Goal: Task Accomplishment & Management: Complete application form

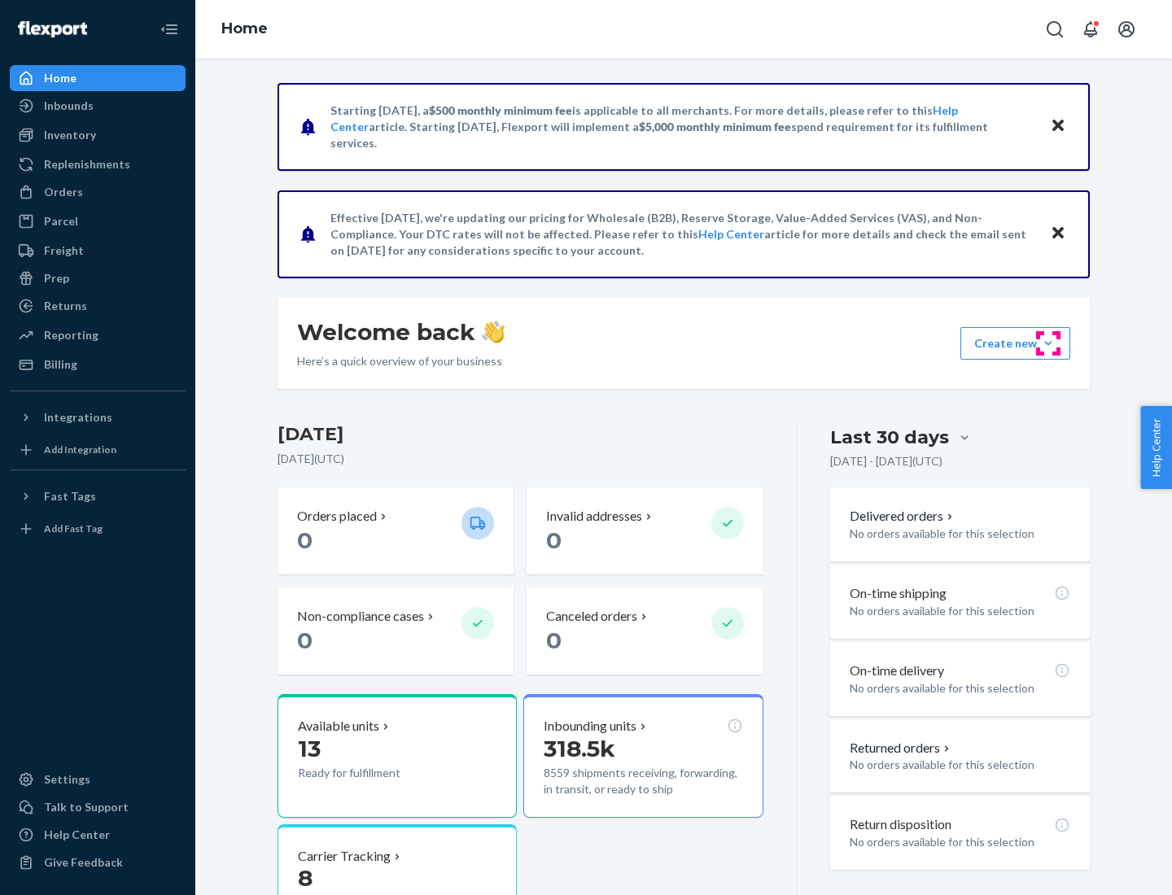
click at [1048, 343] on button "Create new Create new inbound Create new order Create new product" at bounding box center [1015, 343] width 110 height 33
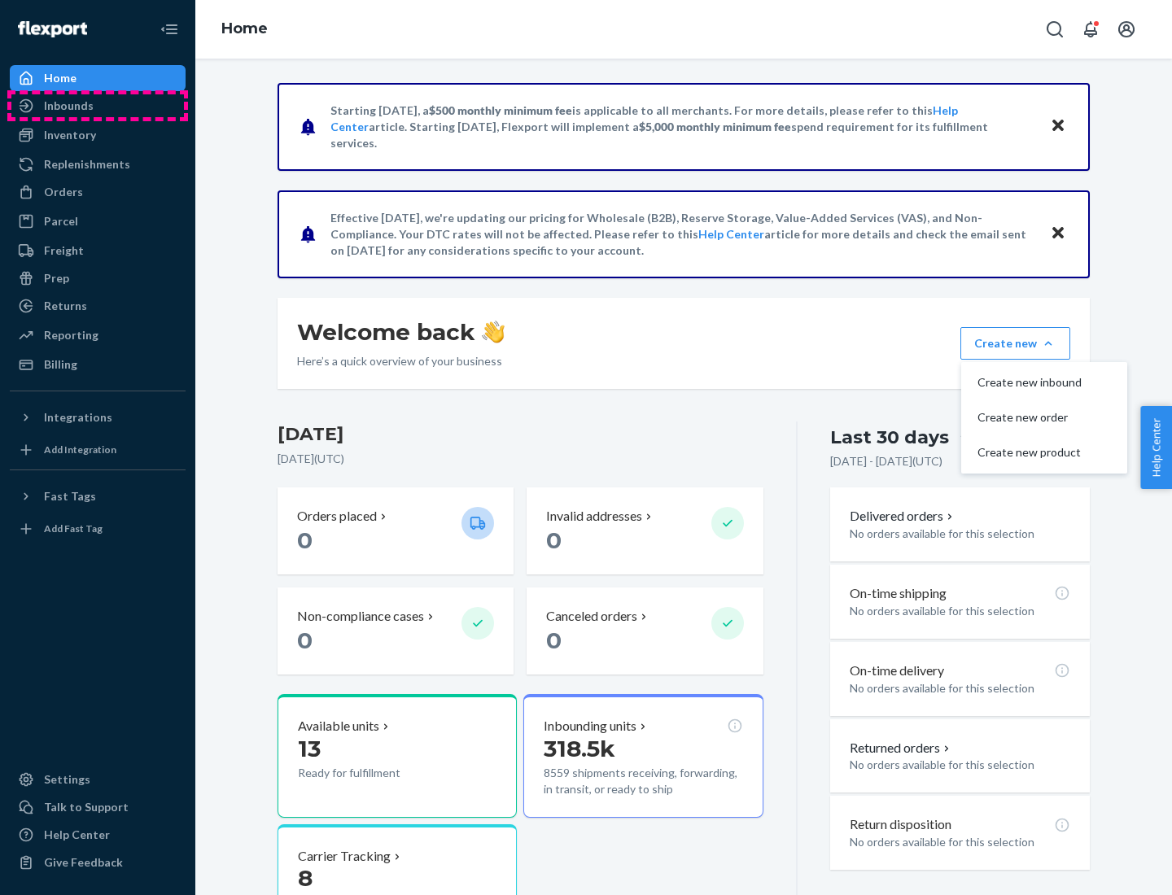
click at [98, 106] on div "Inbounds" at bounding box center [97, 105] width 173 height 23
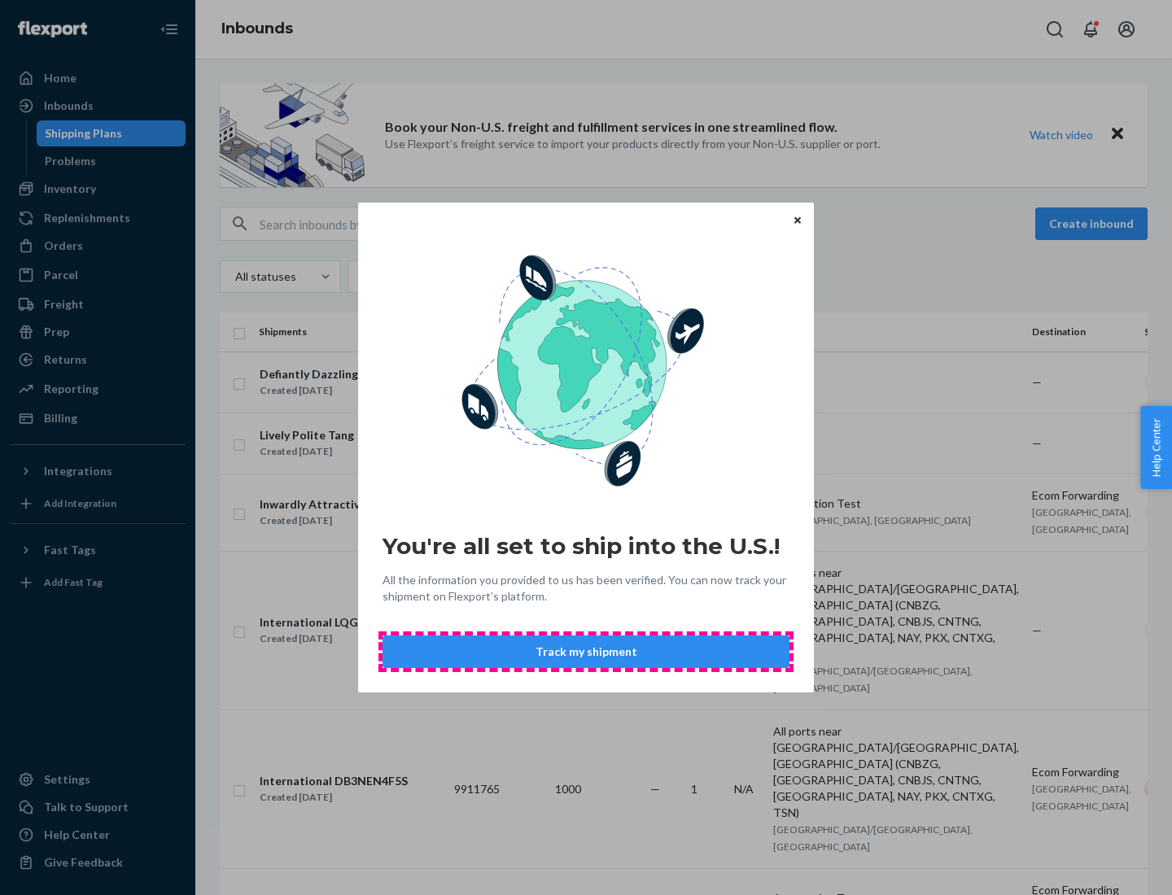
click at [586, 652] on button "Track my shipment" at bounding box center [586, 652] width 407 height 33
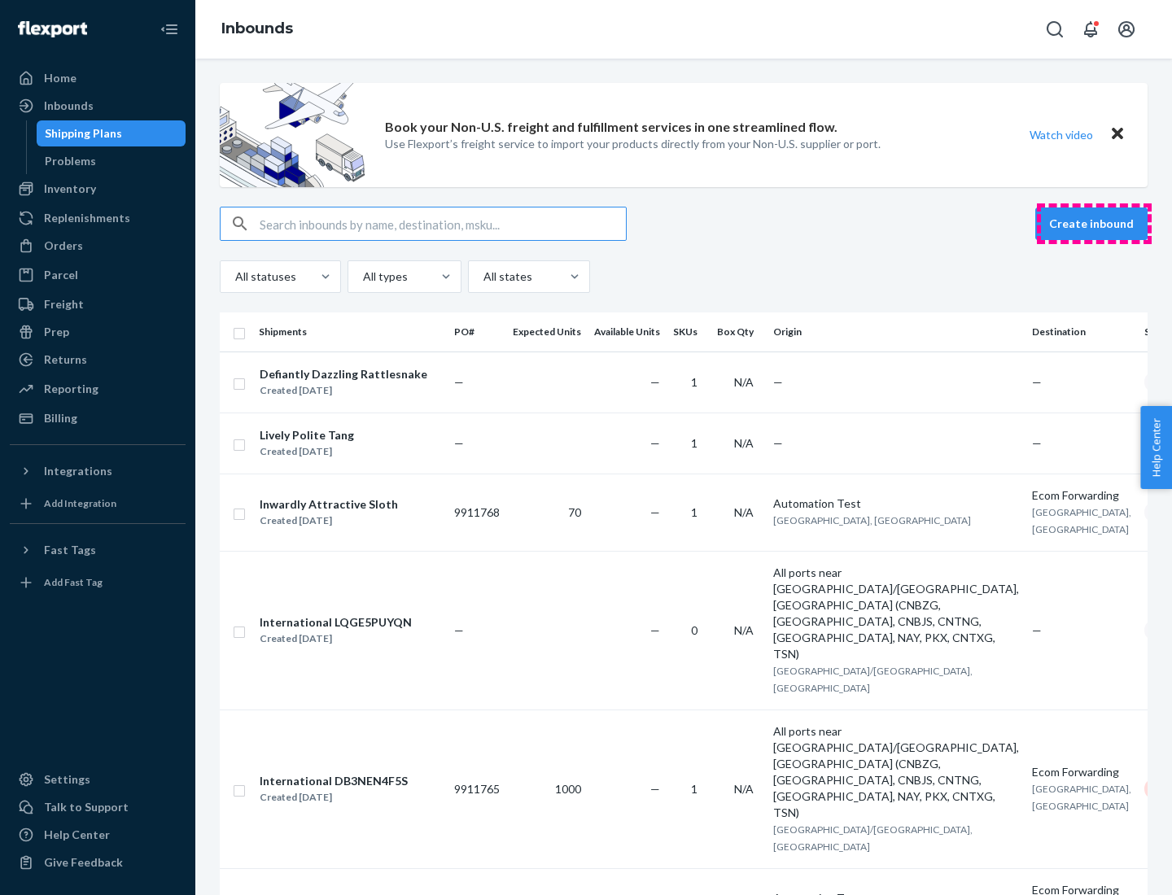
click at [1094, 224] on button "Create inbound" at bounding box center [1091, 224] width 112 height 33
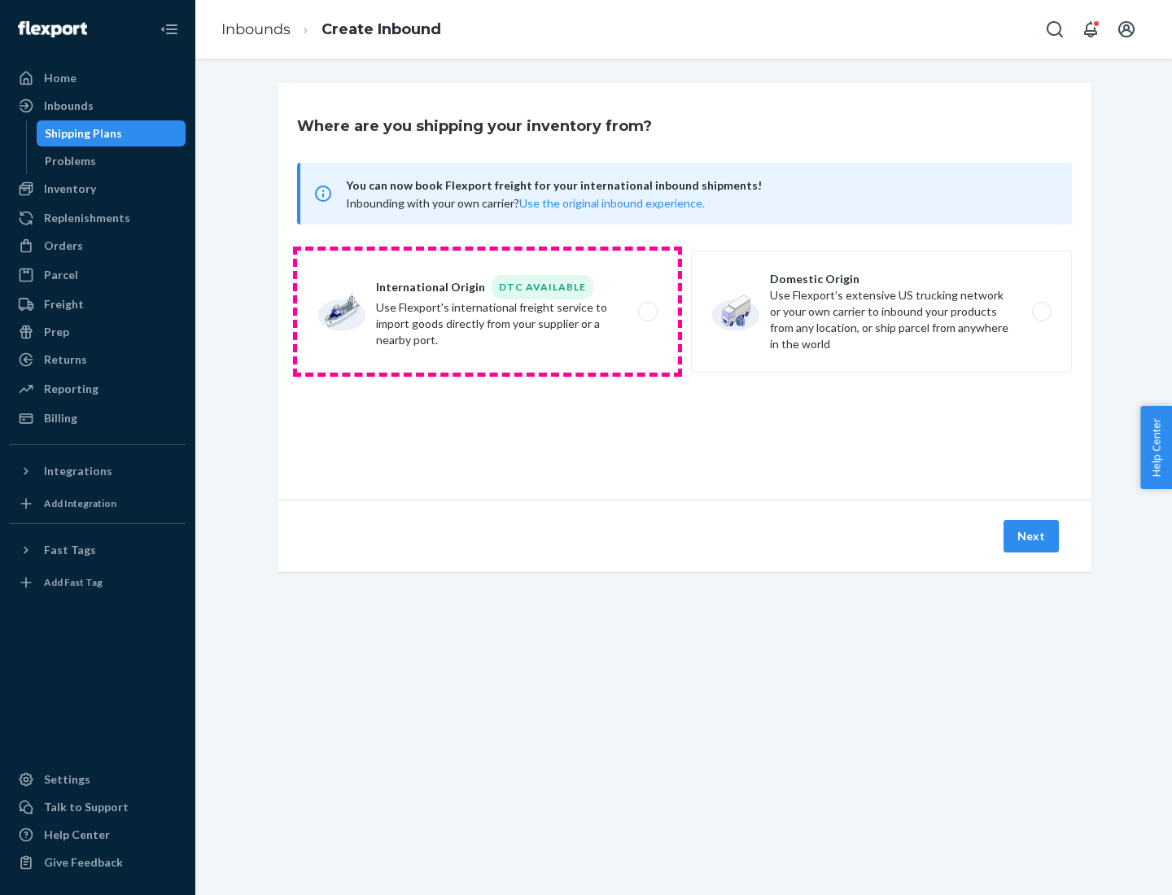
click at [488, 312] on label "International Origin DTC Available Use Flexport's international freight service…" at bounding box center [487, 312] width 381 height 122
click at [647, 312] on input "International Origin DTC Available Use Flexport's international freight service…" at bounding box center [652, 312] width 11 height 11
radio input "true"
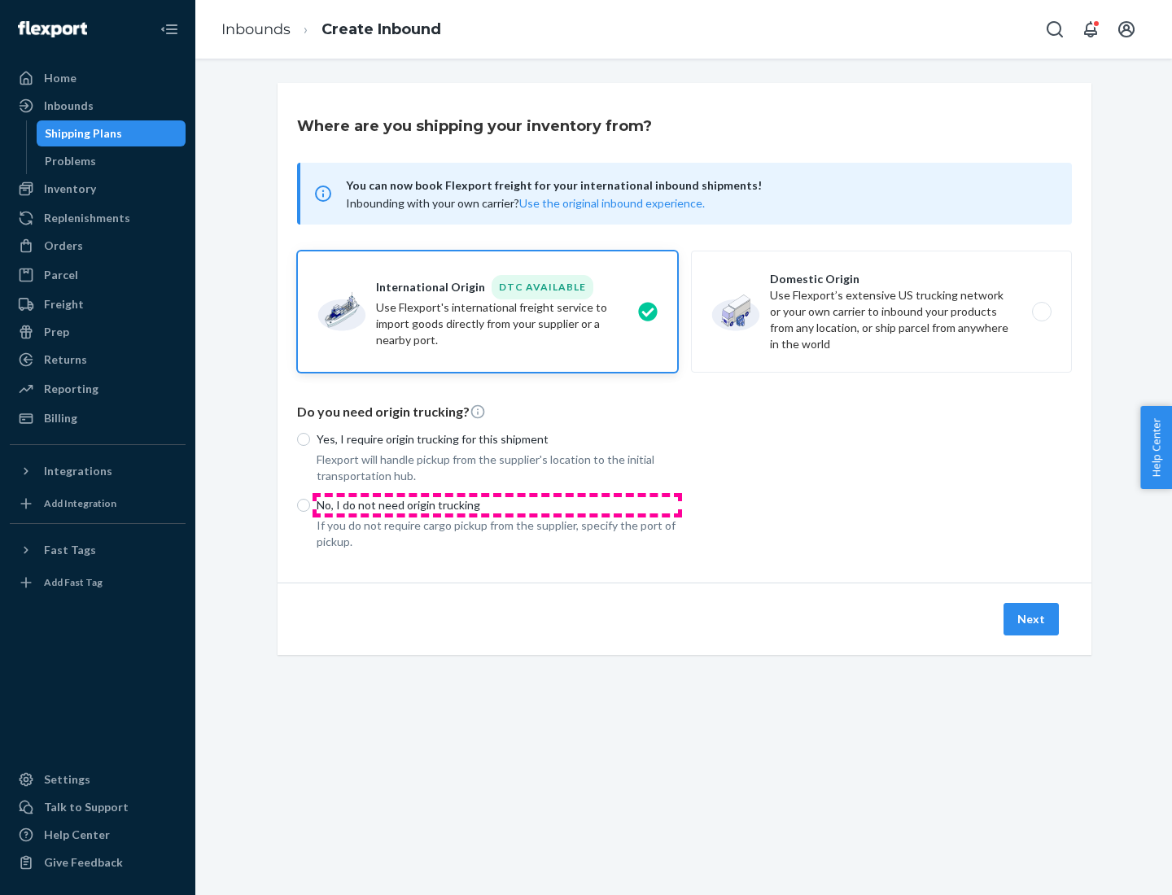
click at [497, 505] on p "No, I do not need origin trucking" at bounding box center [497, 505] width 361 height 16
click at [310, 505] on input "No, I do not need origin trucking" at bounding box center [303, 505] width 13 height 13
radio input "true"
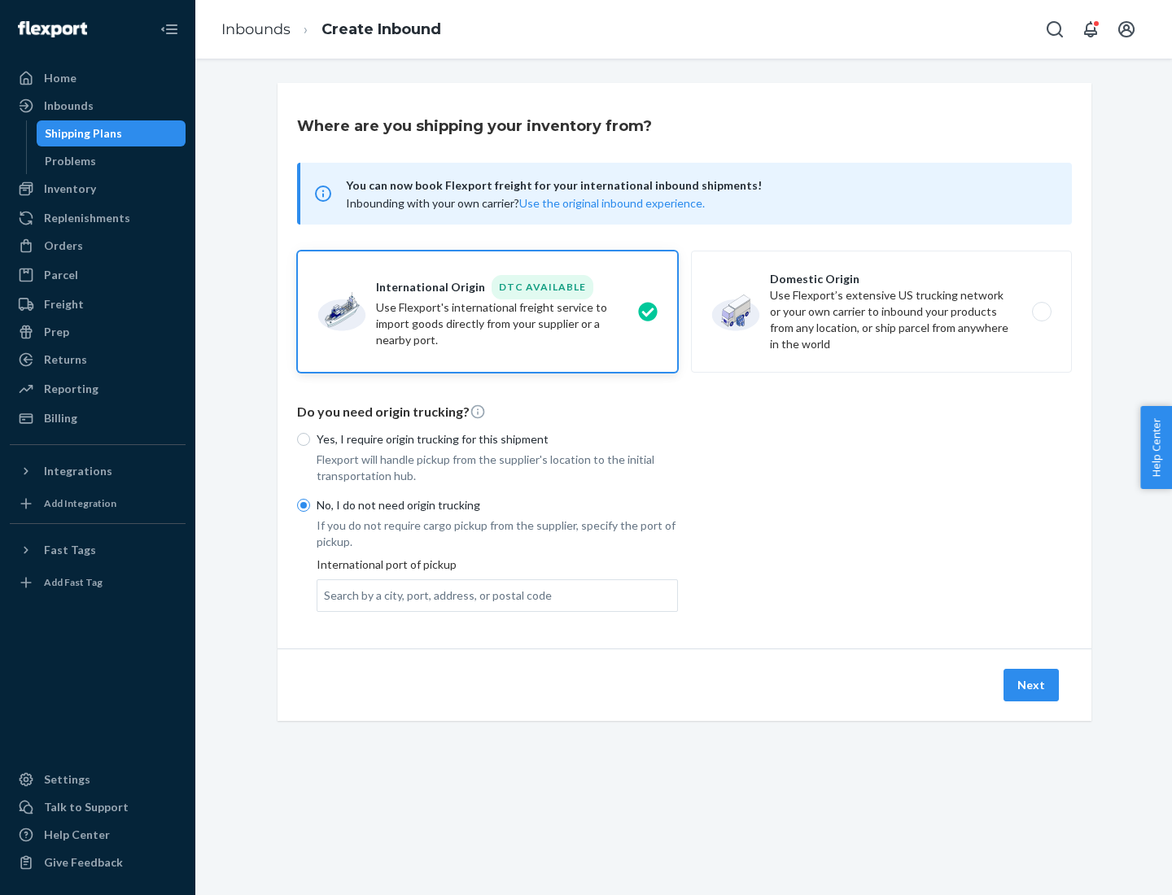
click at [434, 595] on div "Search by a city, port, address, or postal code" at bounding box center [438, 596] width 228 height 16
click at [326, 595] on input "Search by a city, port, address, or postal code" at bounding box center [325, 596] width 2 height 16
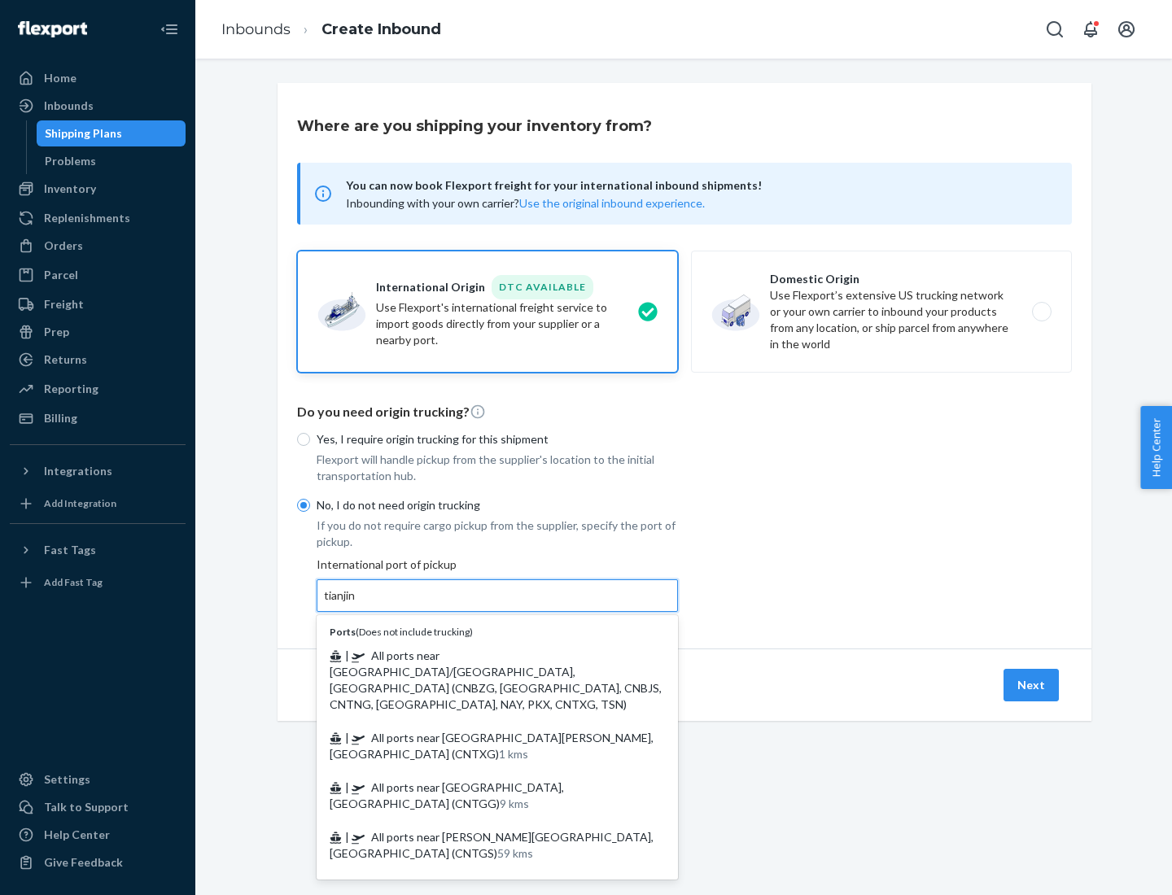
click at [481, 655] on span "| All ports near [GEOGRAPHIC_DATA]/[GEOGRAPHIC_DATA], [GEOGRAPHIC_DATA] (CNBZG,…" at bounding box center [496, 680] width 332 height 63
click at [357, 604] on input "tianjin" at bounding box center [340, 596] width 33 height 16
type input "All ports near [GEOGRAPHIC_DATA]/[GEOGRAPHIC_DATA], [GEOGRAPHIC_DATA] (CNBZG, […"
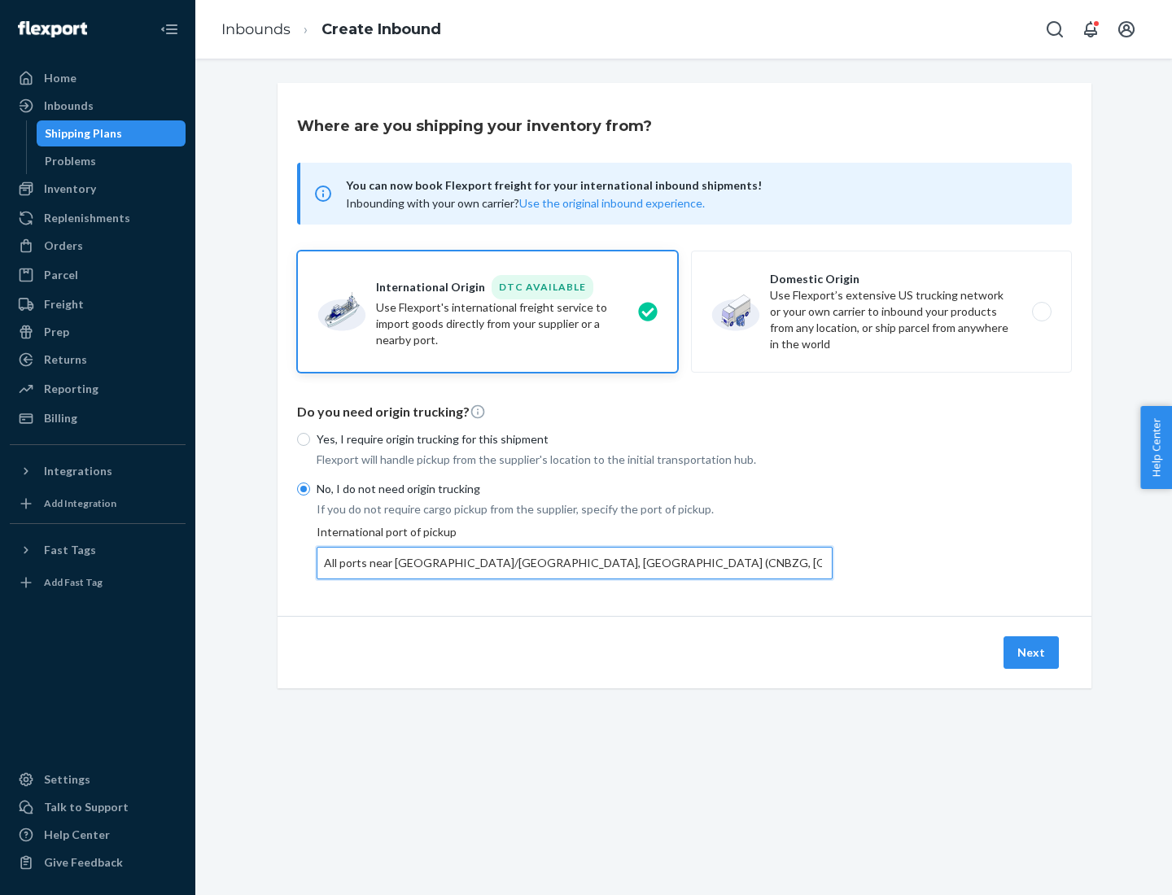
click at [1032, 652] on button "Next" at bounding box center [1031, 652] width 55 height 33
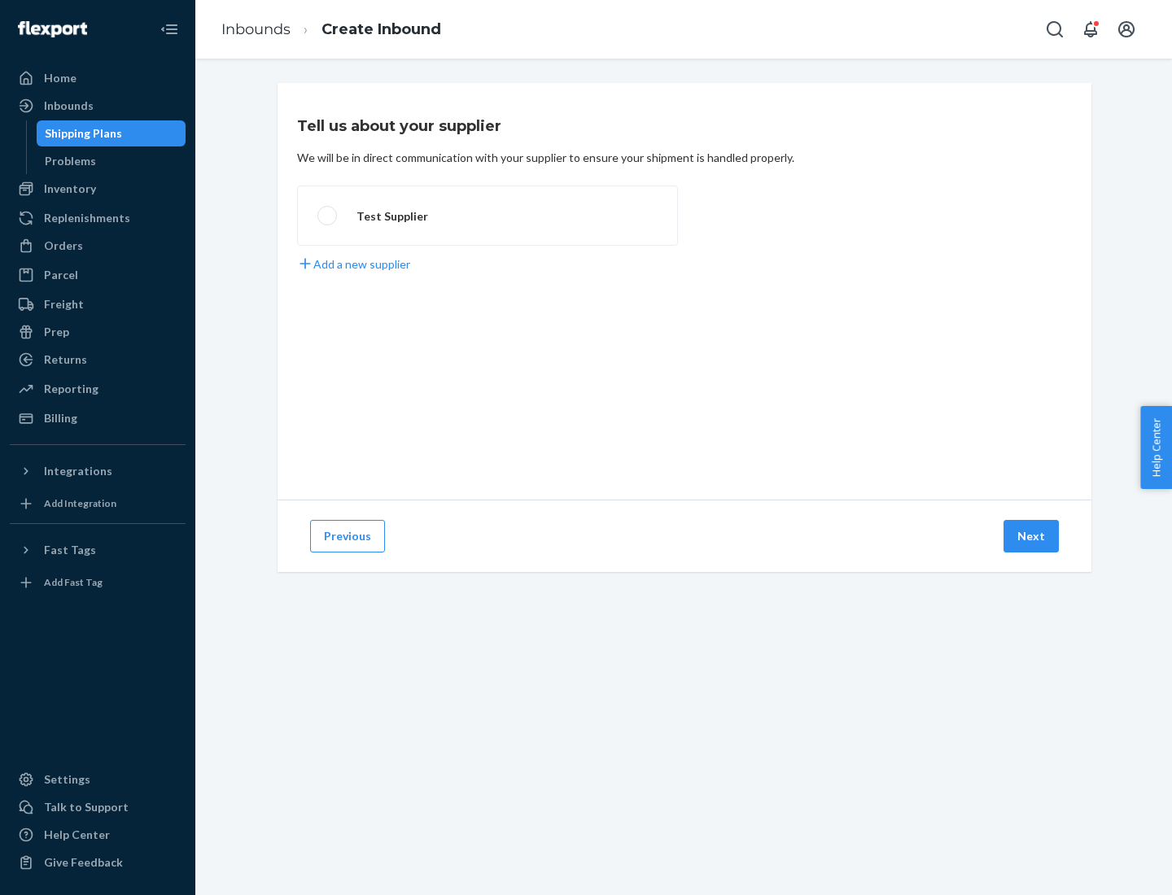
click at [488, 216] on label "Test Supplier" at bounding box center [487, 216] width 381 height 60
click at [328, 216] on input "Test Supplier" at bounding box center [322, 216] width 11 height 11
radio input "true"
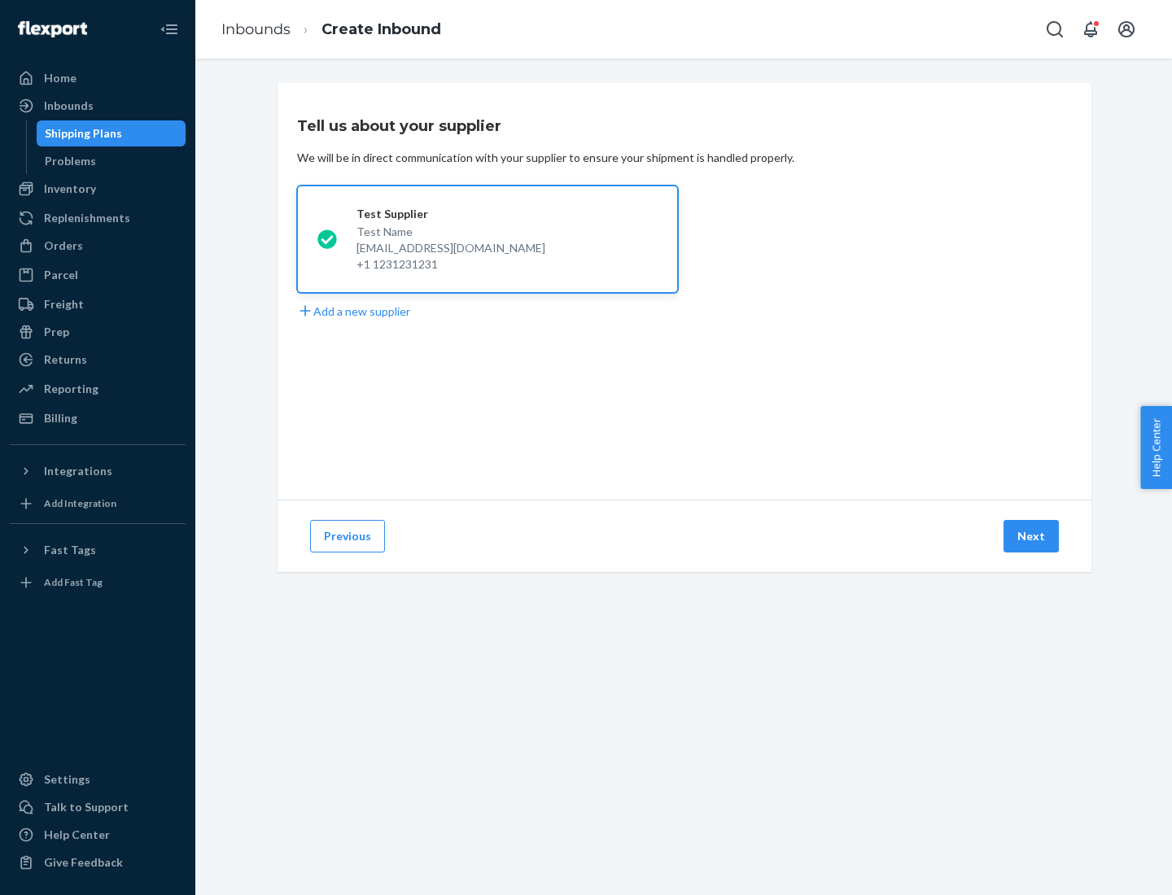
click at [1032, 536] on button "Next" at bounding box center [1031, 536] width 55 height 33
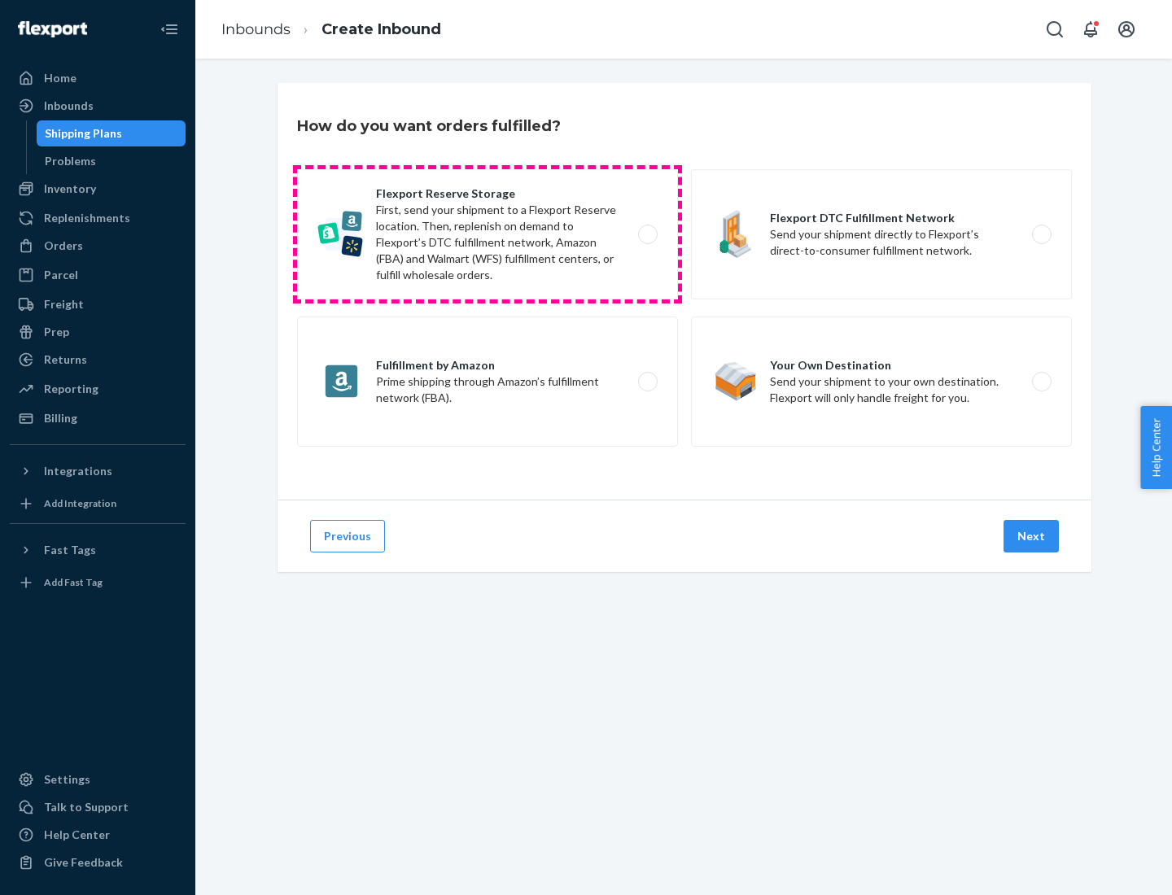
click at [488, 234] on label "Flexport Reserve Storage First, send your shipment to a Flexport Reserve locati…" at bounding box center [487, 234] width 381 height 130
click at [647, 234] on input "Flexport Reserve Storage First, send your shipment to a Flexport Reserve locati…" at bounding box center [652, 235] width 11 height 11
radio input "true"
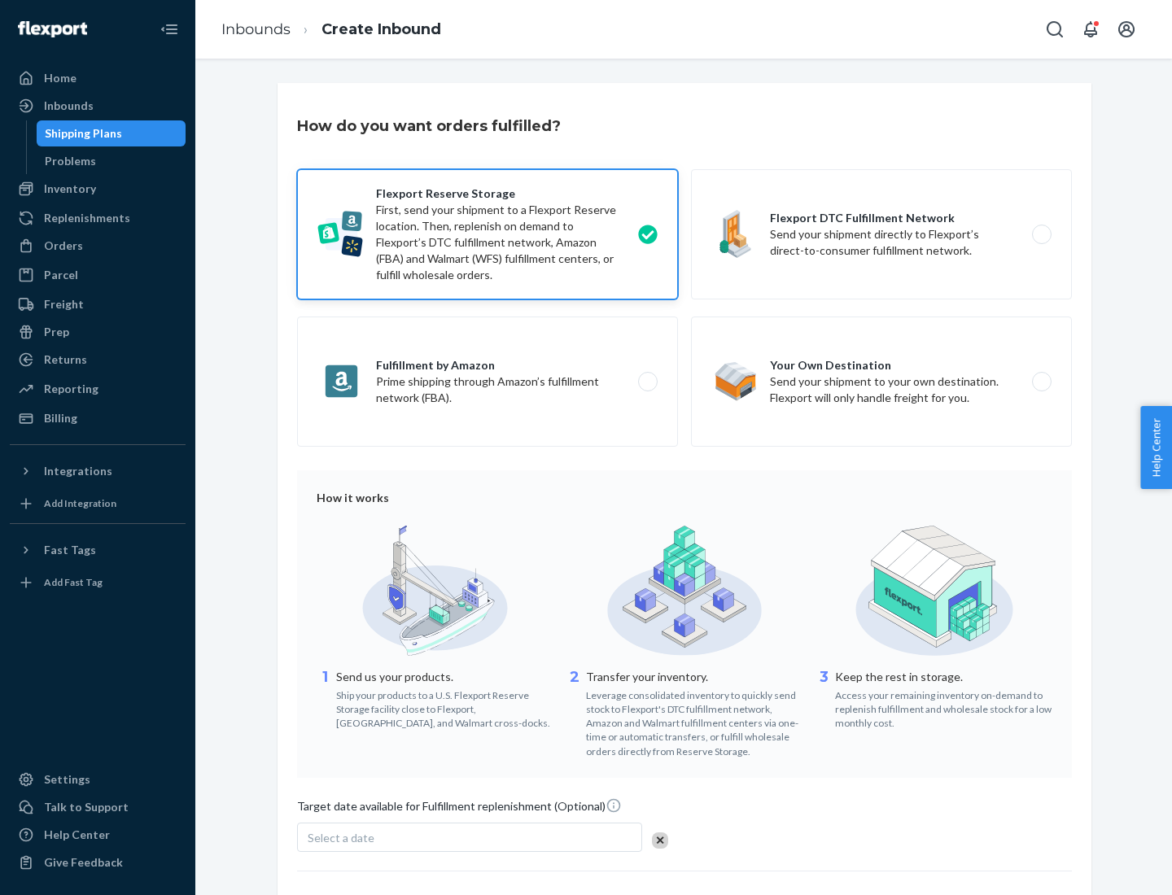
scroll to position [133, 0]
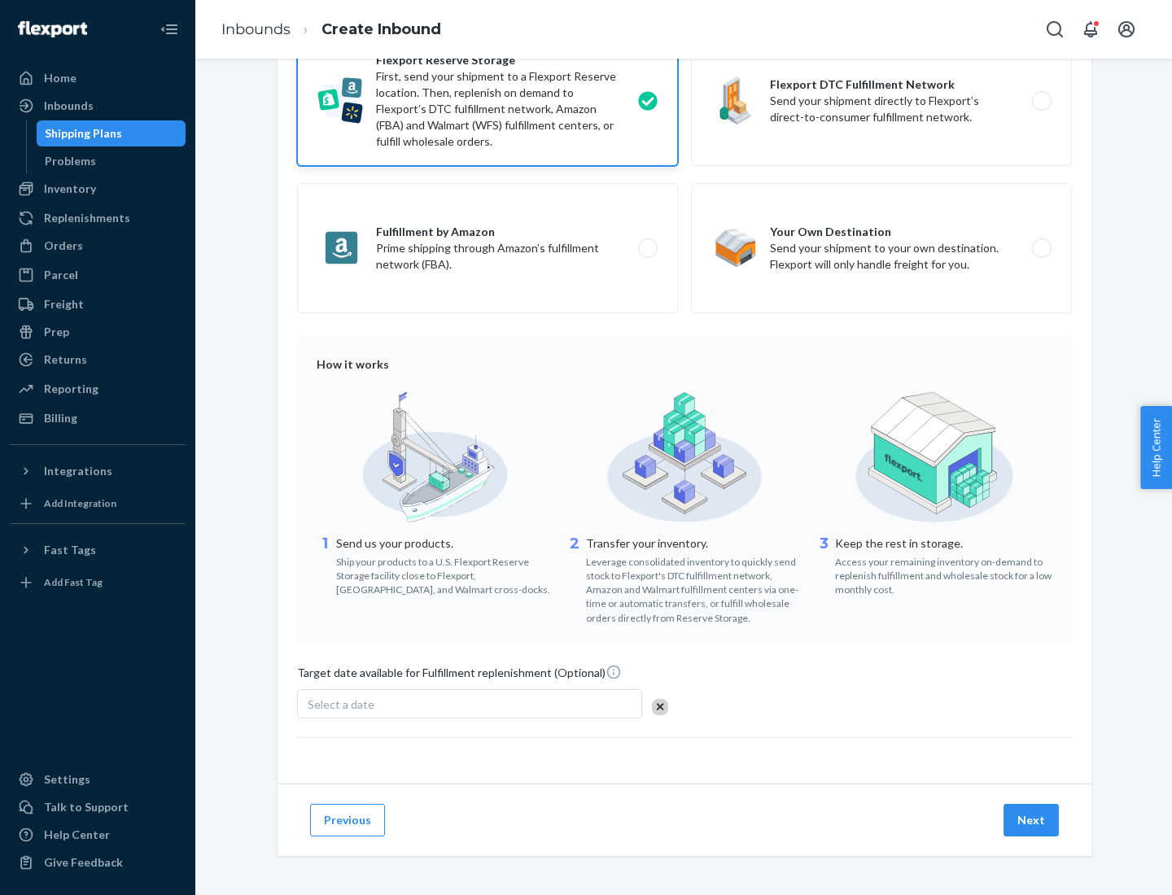
click at [1032, 820] on button "Next" at bounding box center [1031, 820] width 55 height 33
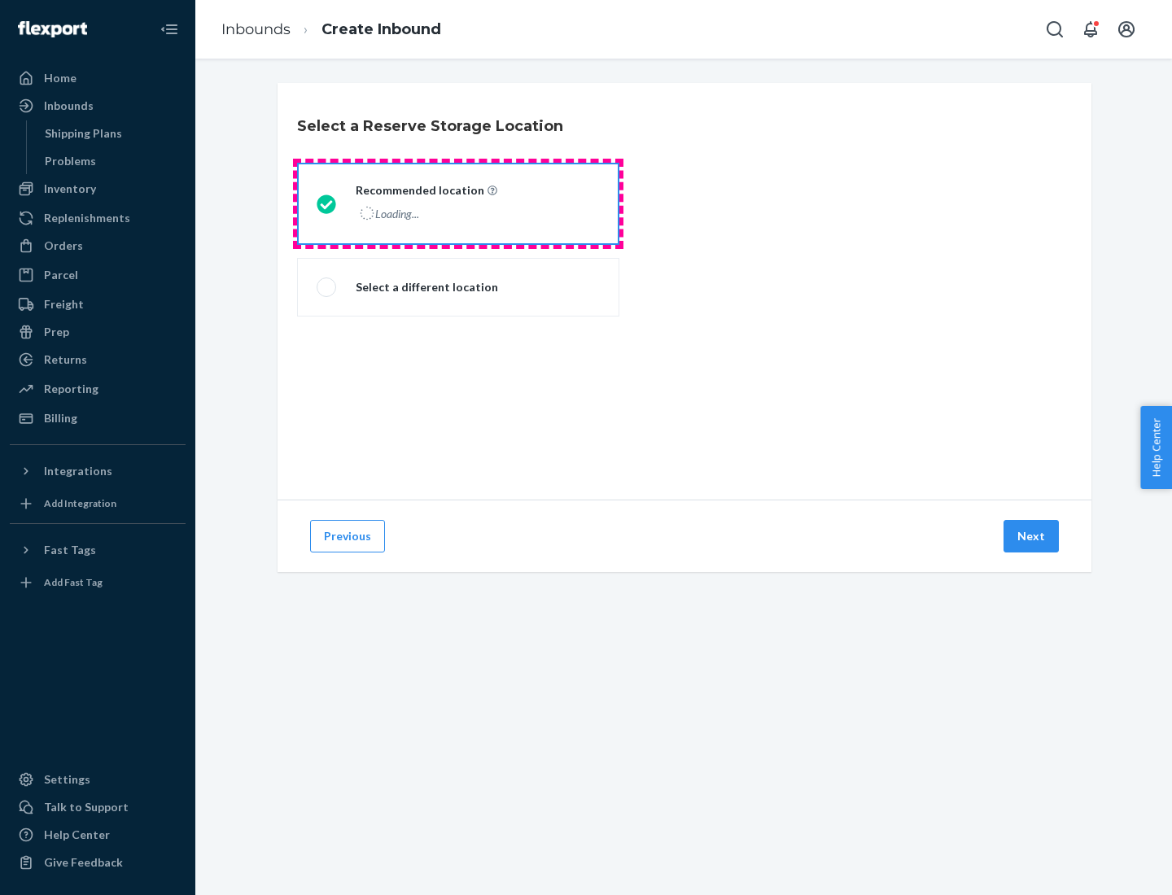
click at [458, 203] on div "Loading..." at bounding box center [425, 214] width 138 height 24
click at [327, 203] on input "Recommended location Loading..." at bounding box center [322, 204] width 11 height 11
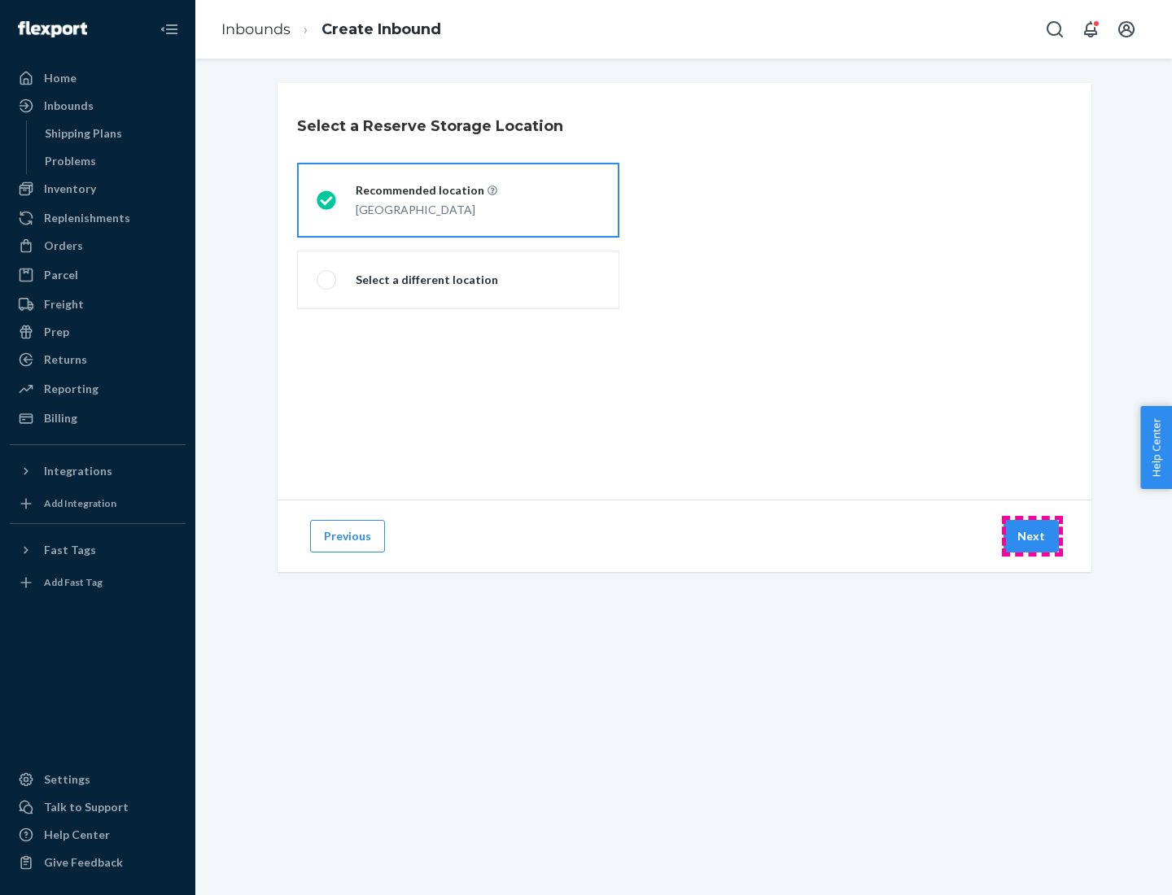
click at [1032, 536] on button "Next" at bounding box center [1031, 536] width 55 height 33
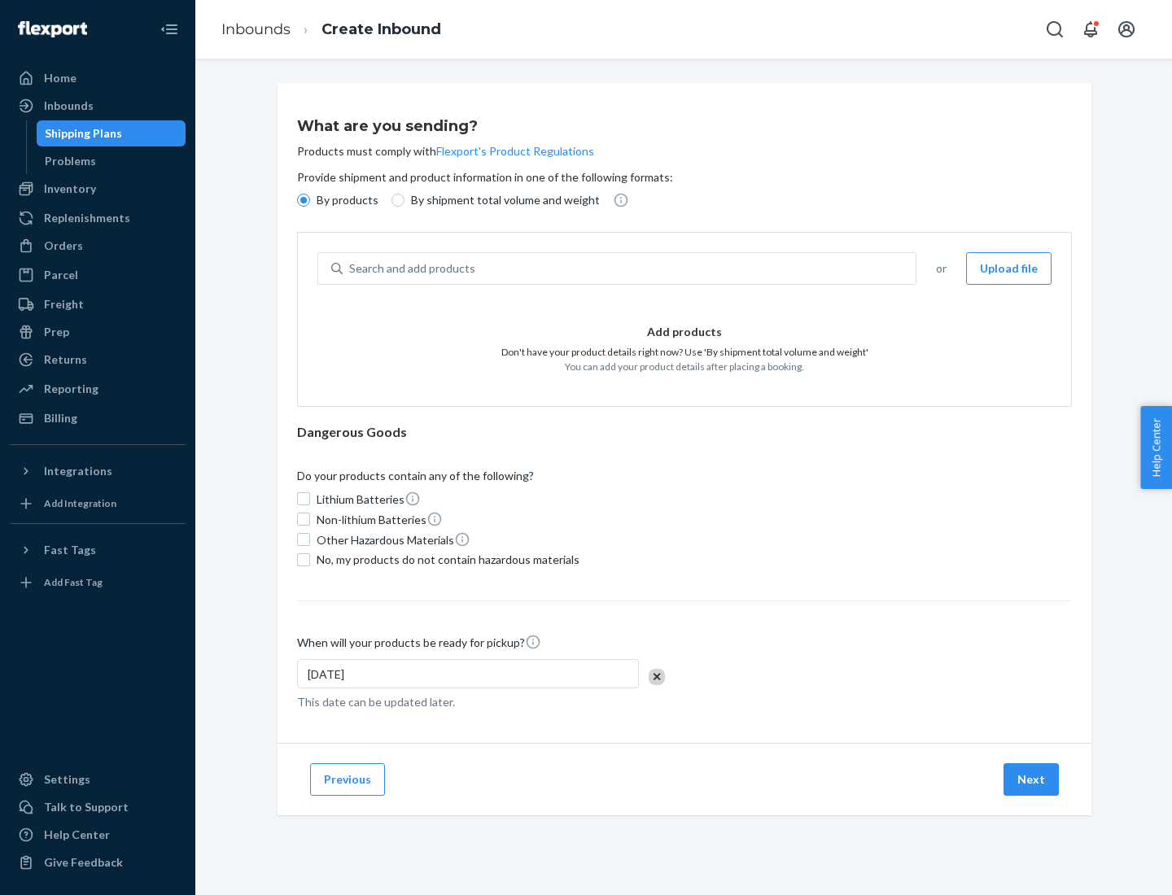
click at [630, 269] on div "Search and add products" at bounding box center [629, 268] width 573 height 29
click at [351, 269] on input "Search and add products" at bounding box center [350, 268] width 2 height 16
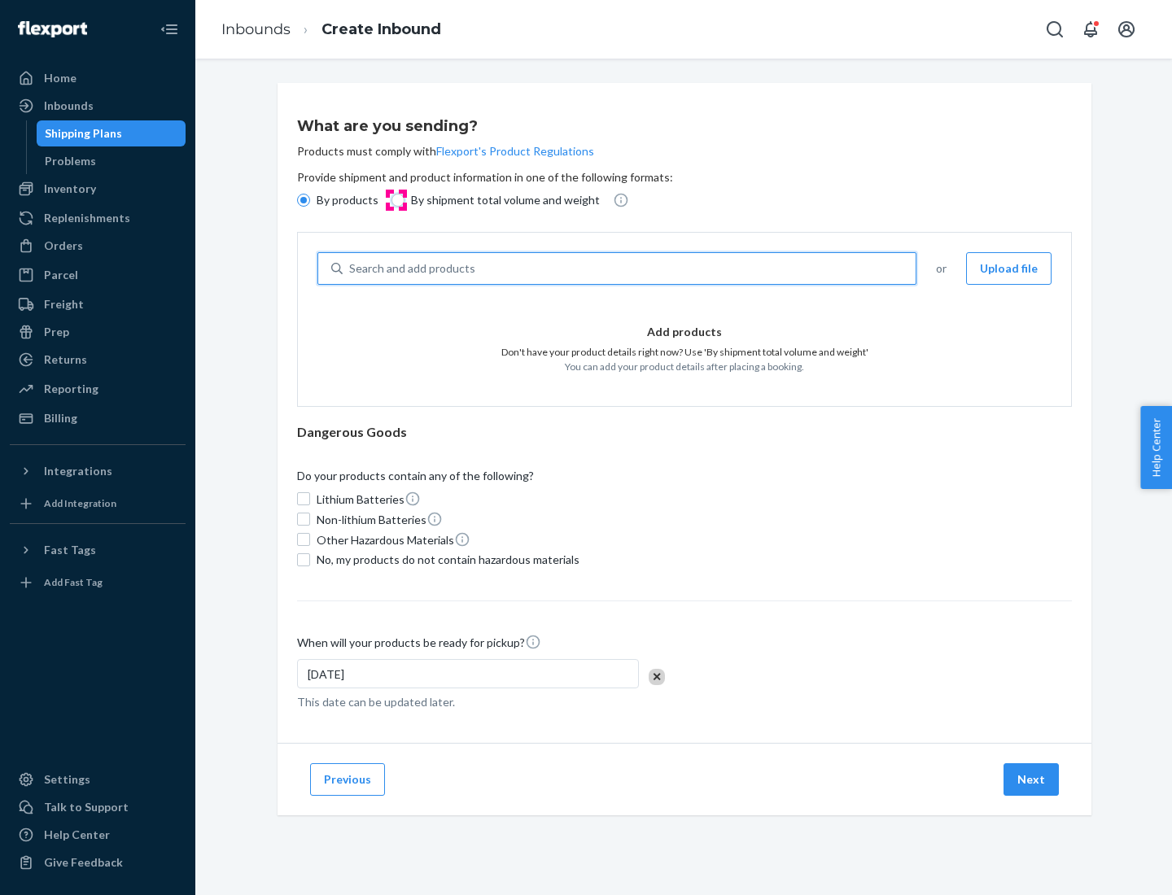
click at [396, 200] on input "By shipment total volume and weight" at bounding box center [397, 200] width 13 height 13
radio input "true"
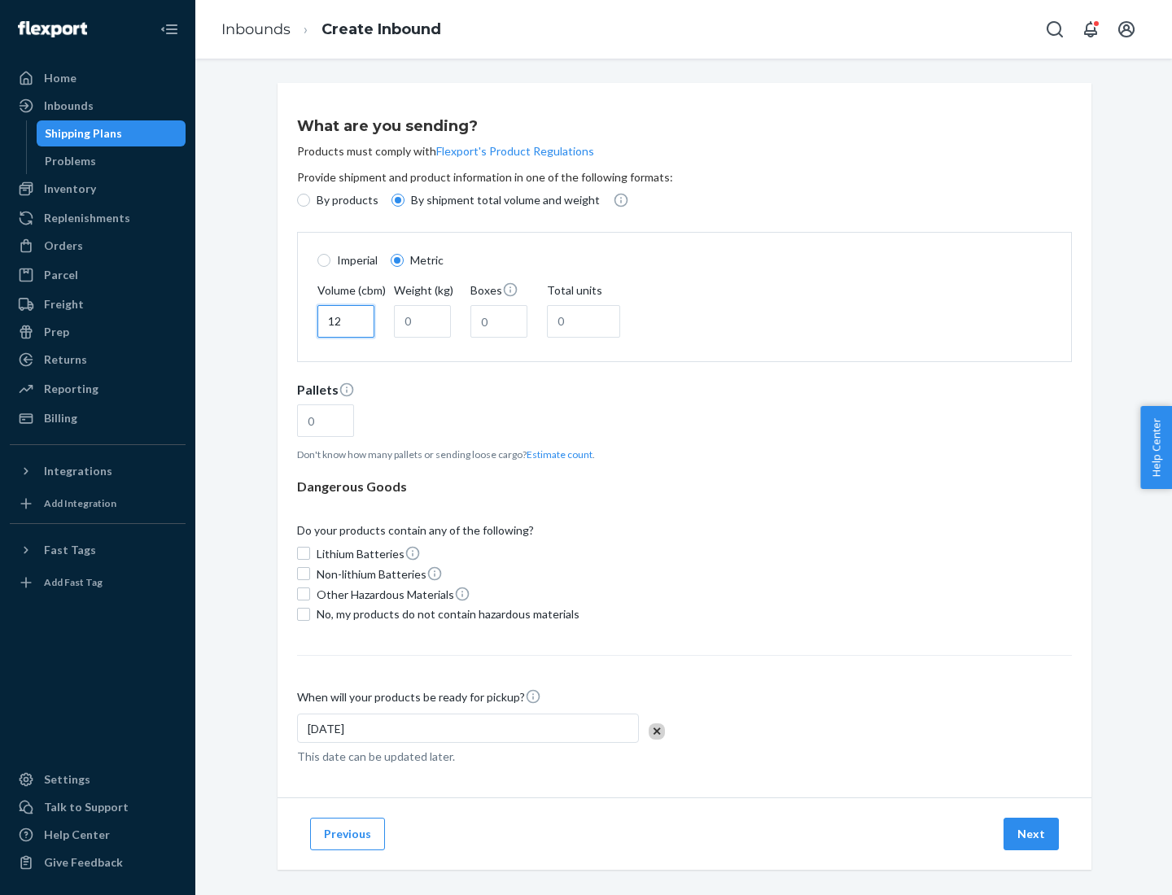
type input "12"
type input "22"
type input "222"
type input "121"
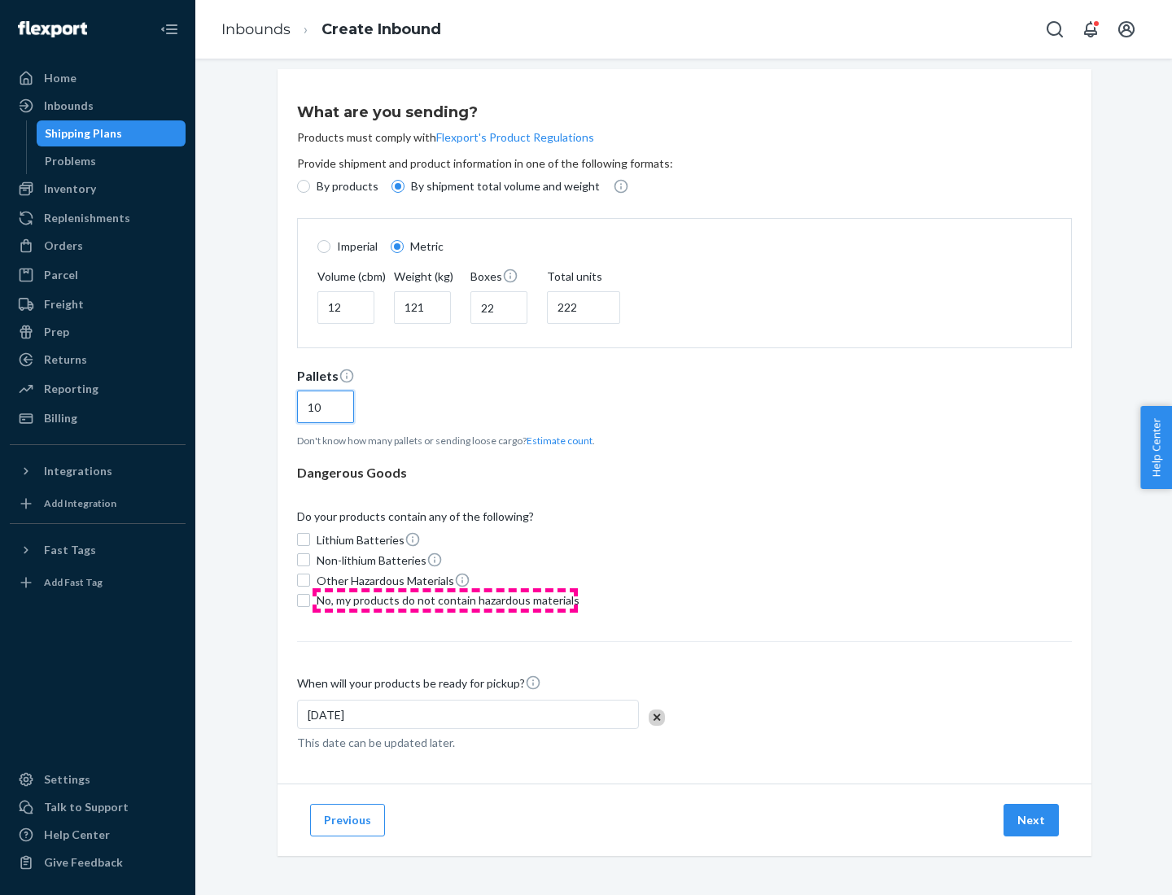
type input "10"
click at [445, 600] on span "No, my products do not contain hazardous materials" at bounding box center [448, 601] width 263 height 16
click at [310, 600] on input "No, my products do not contain hazardous materials" at bounding box center [303, 600] width 13 height 13
checkbox input "true"
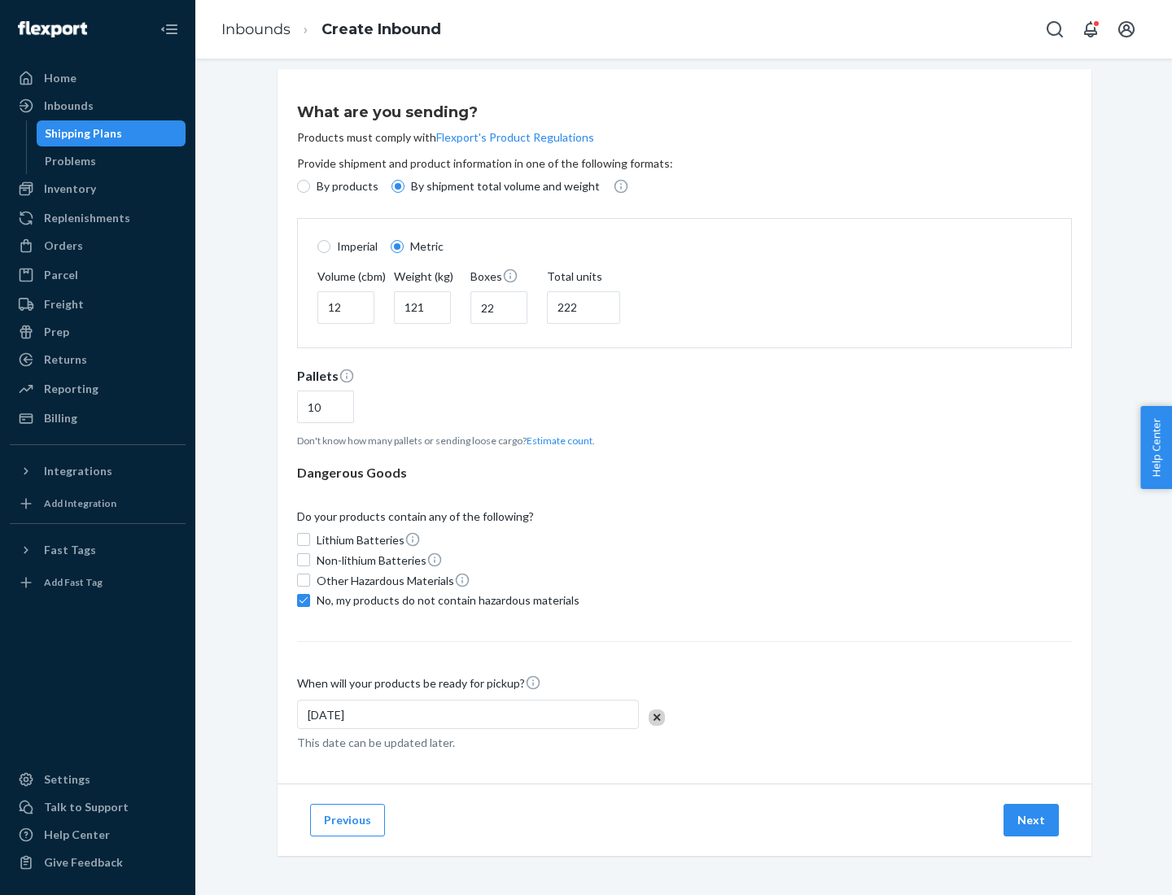
click at [1032, 820] on button "Next" at bounding box center [1031, 820] width 55 height 33
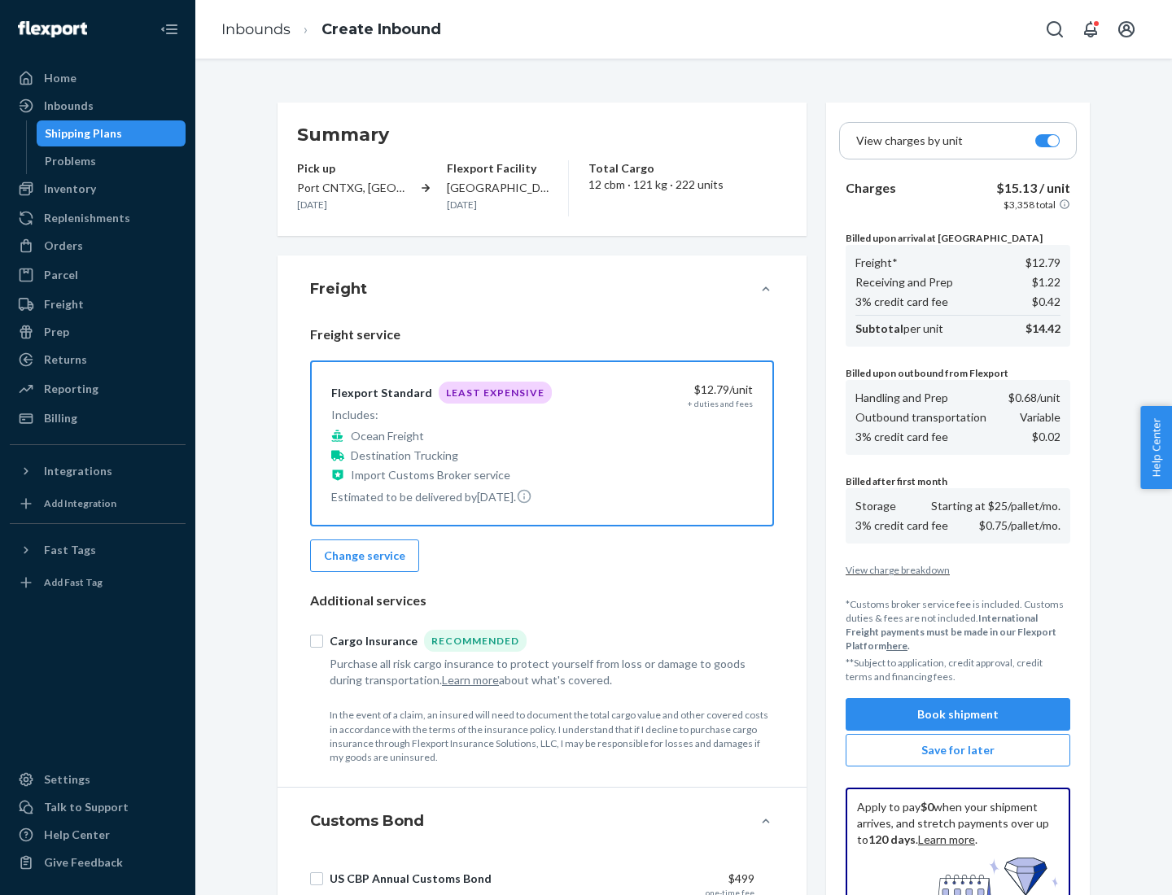
scroll to position [238, 0]
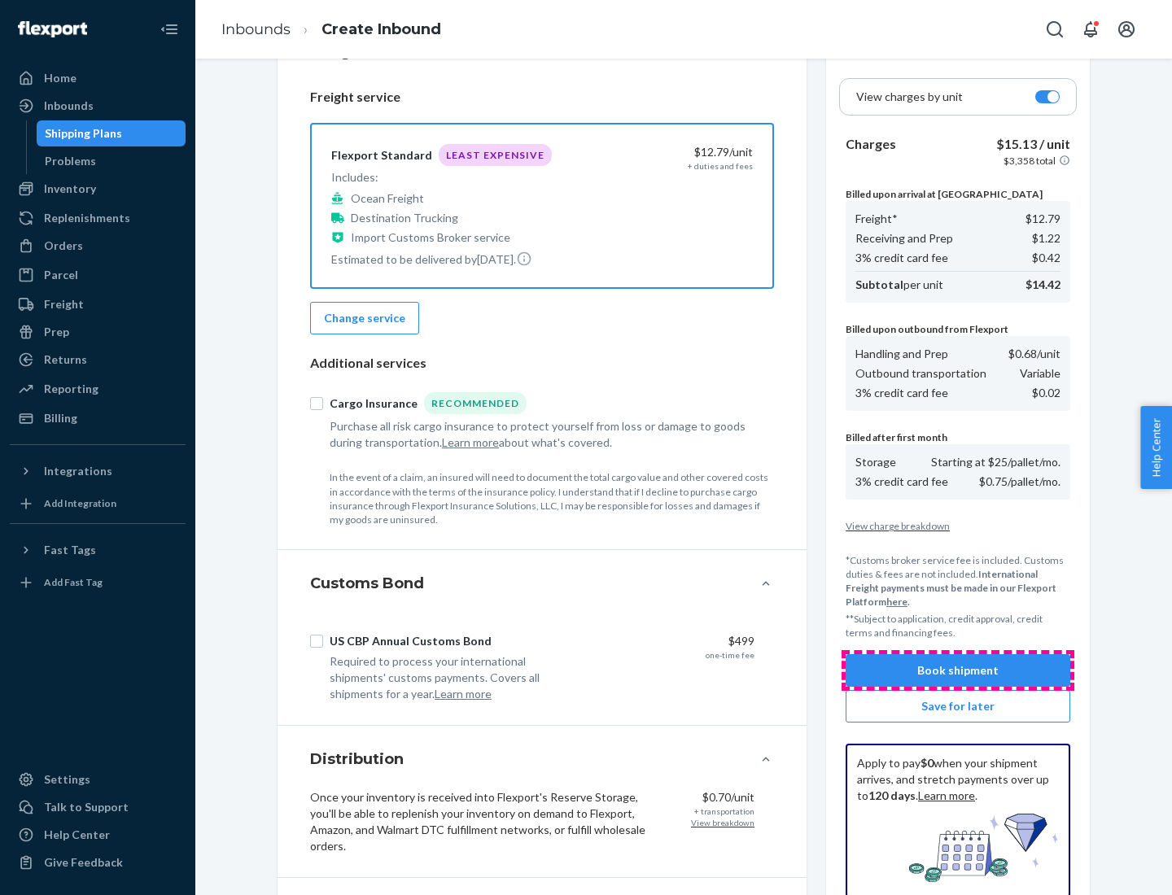
click at [958, 671] on button "Book shipment" at bounding box center [958, 670] width 225 height 33
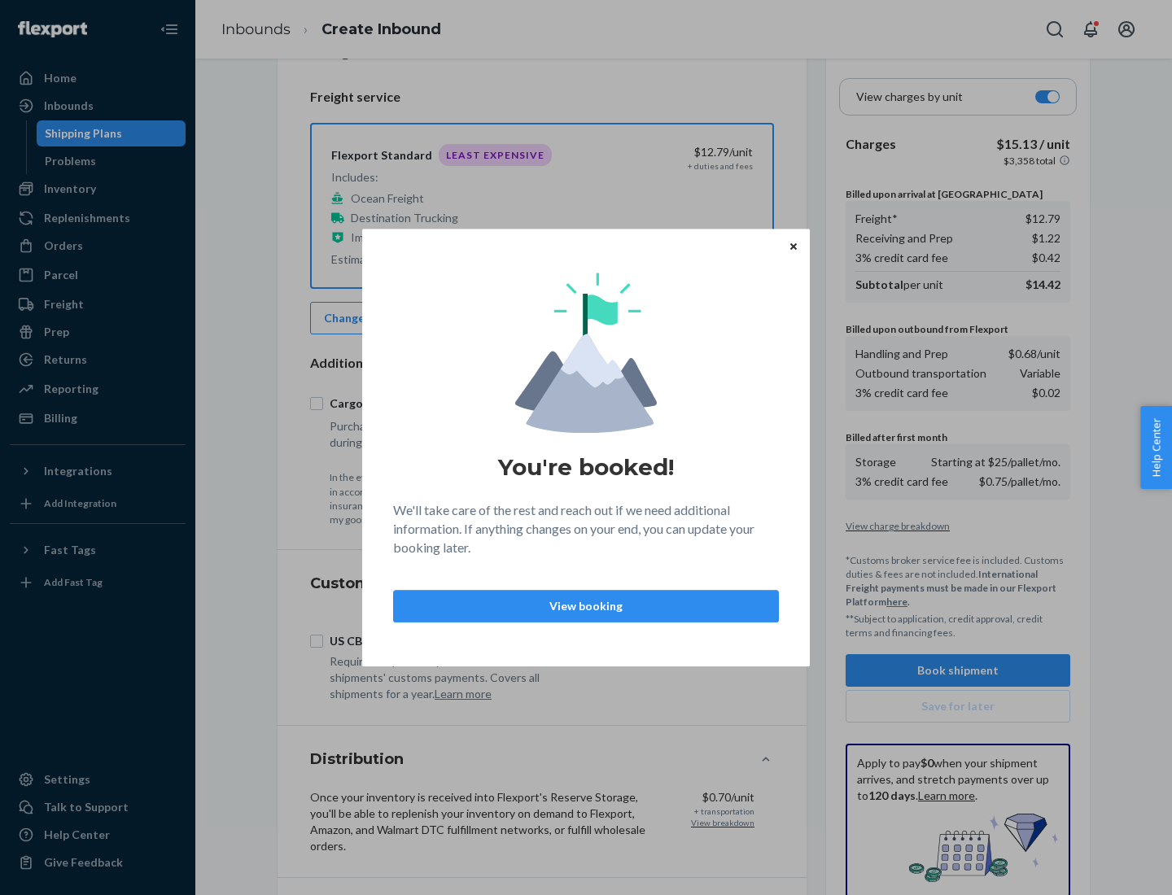
click at [586, 606] on p "View booking" at bounding box center [586, 606] width 358 height 16
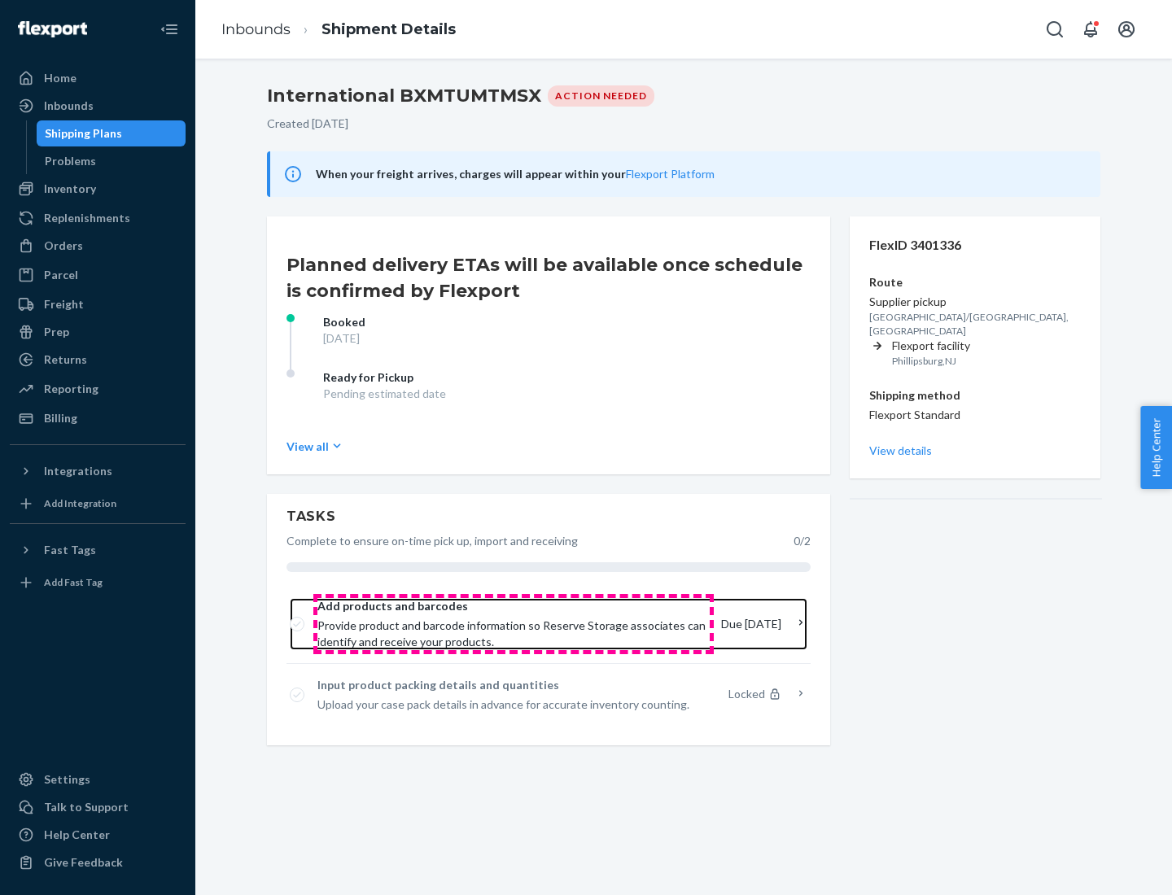
click at [514, 624] on span "Provide product and barcode information so Reserve Storage associates can ident…" at bounding box center [512, 634] width 391 height 33
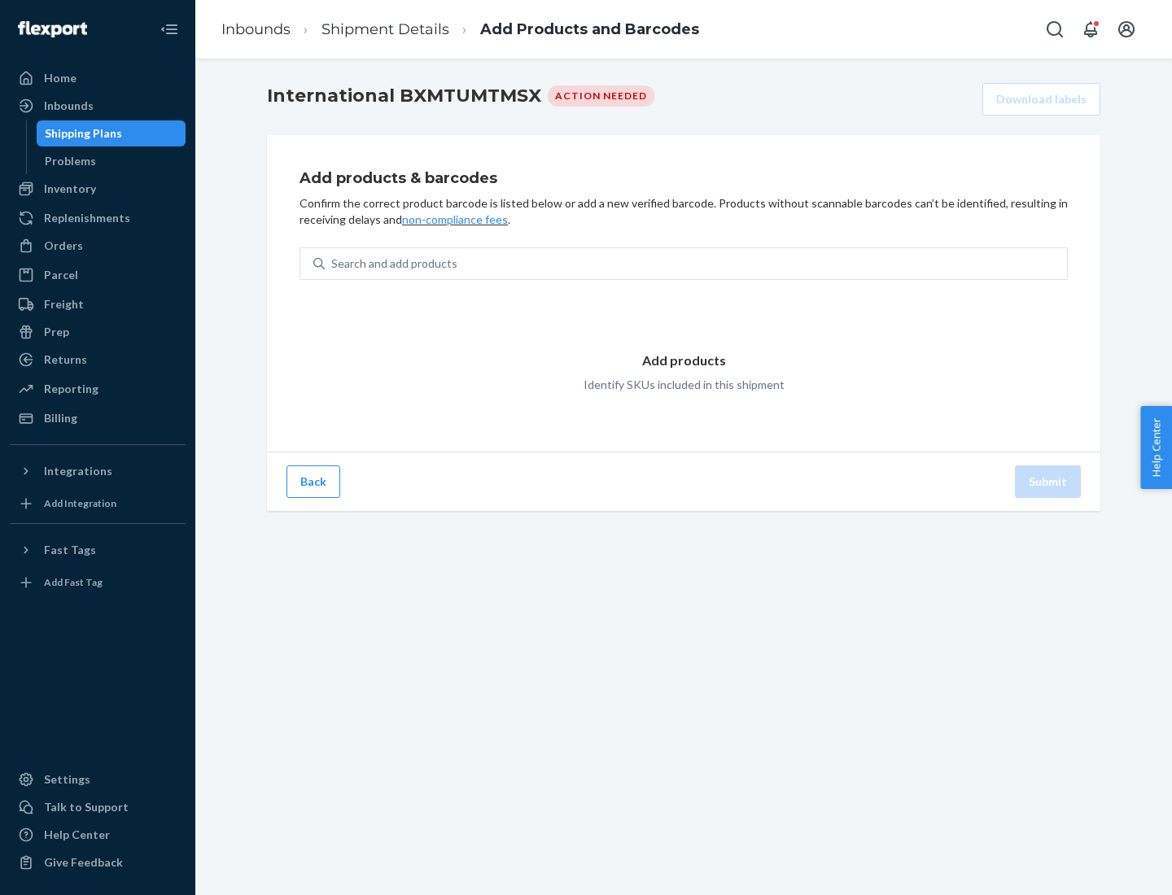
click at [696, 264] on div "Search and add products" at bounding box center [696, 263] width 742 height 29
click at [333, 264] on input "Search and add products" at bounding box center [332, 264] width 2 height 16
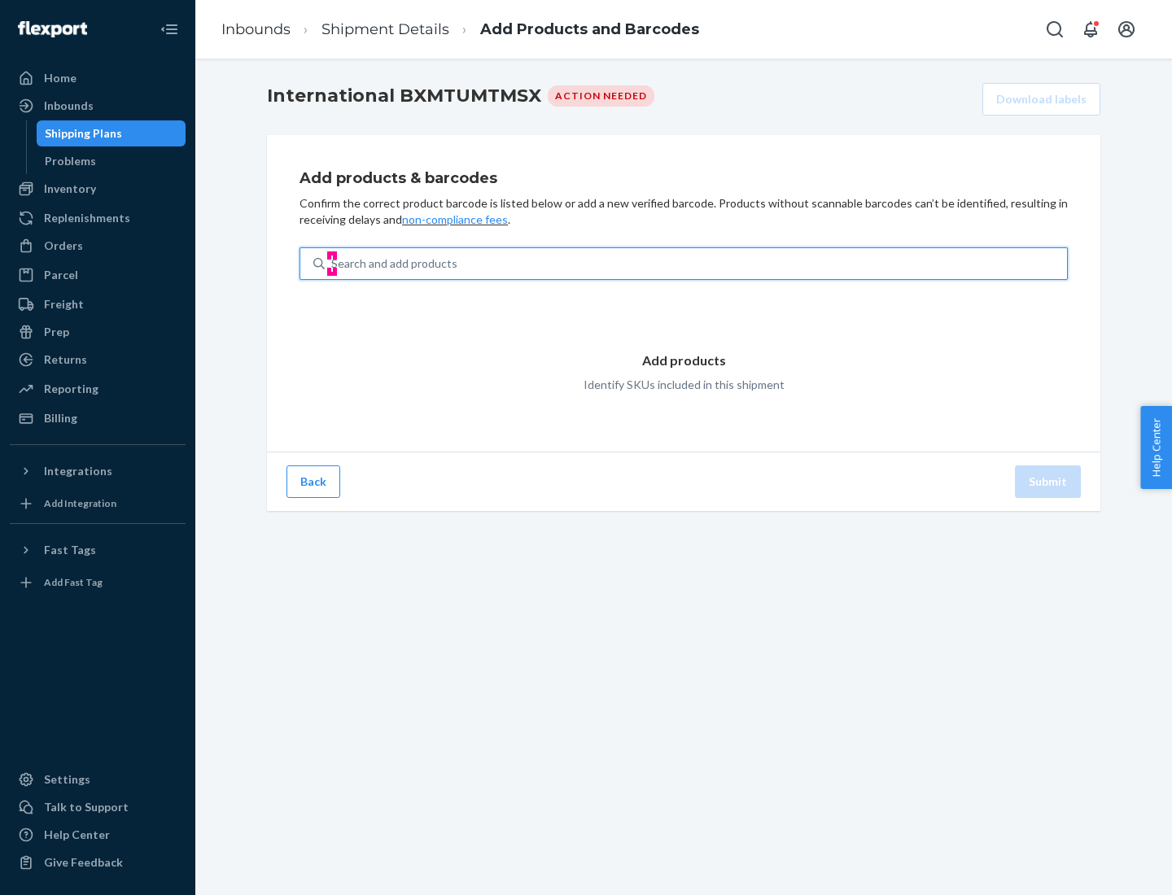
type input "test"
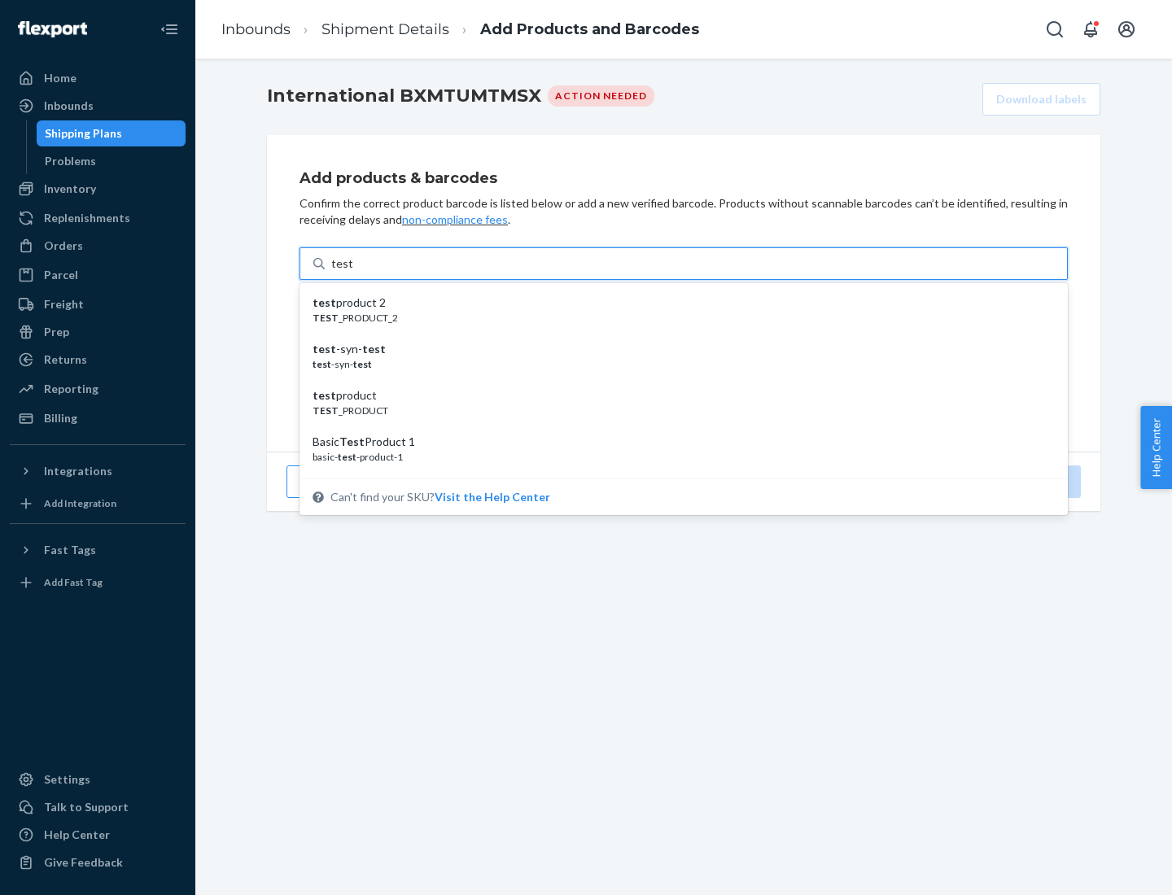
scroll to position [61, 0]
click at [677, 381] on div "Basic Test Product 1" at bounding box center [677, 381] width 729 height 16
click at [352, 272] on input "test" at bounding box center [341, 264] width 21 height 16
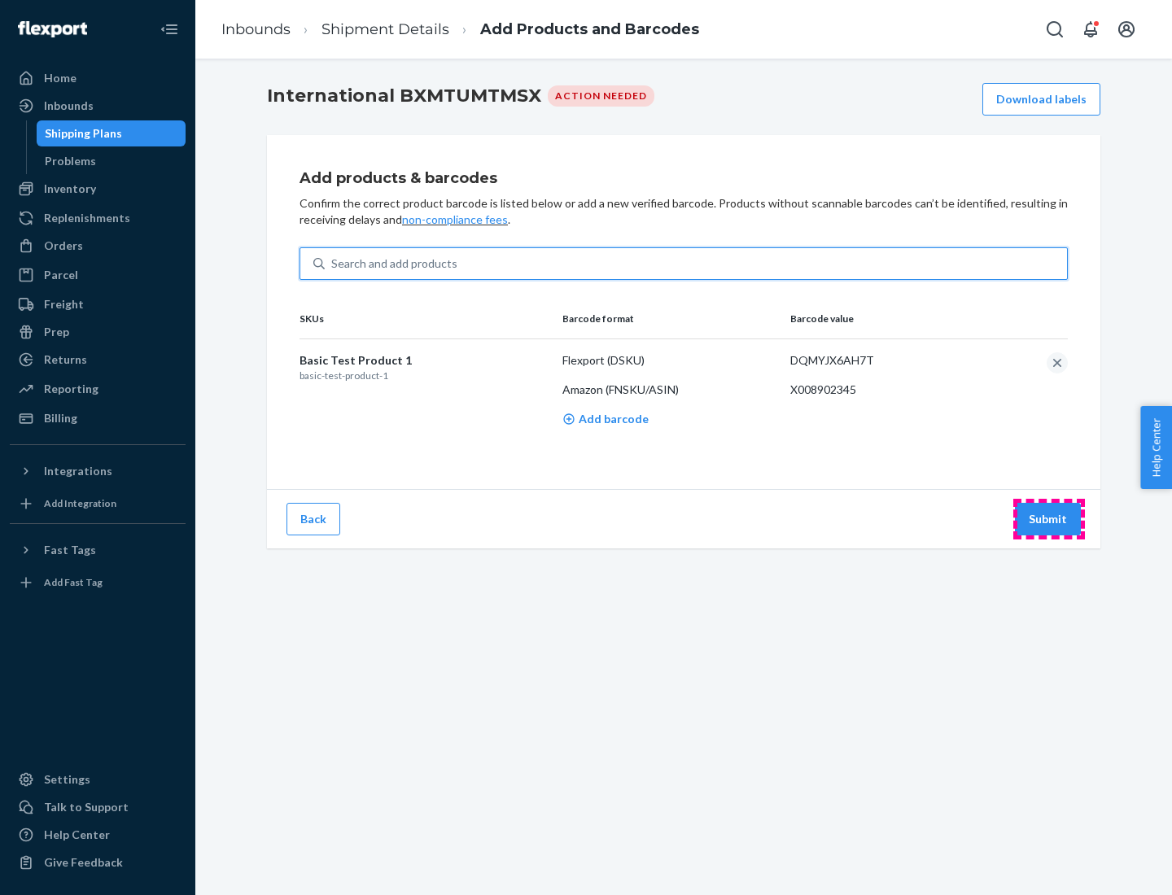
click at [1048, 518] on button "Submit" at bounding box center [1048, 519] width 66 height 33
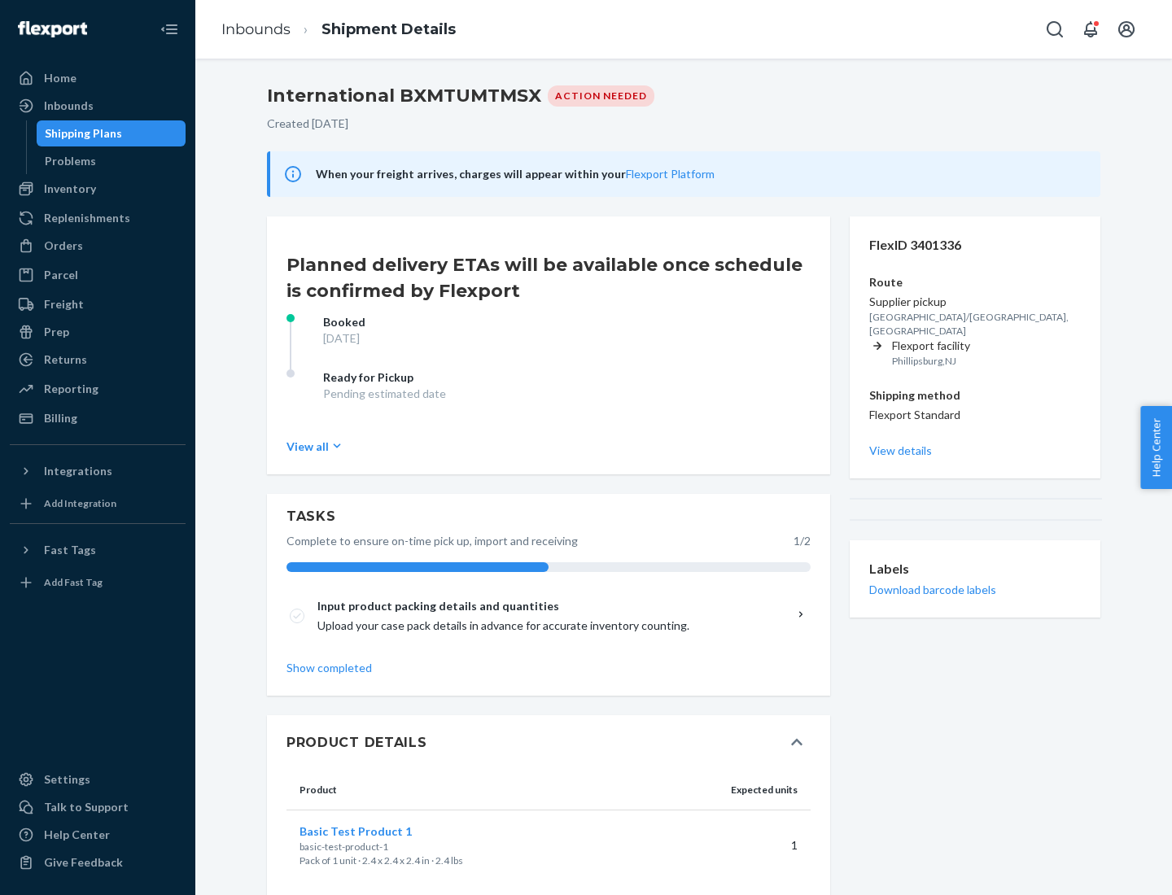
scroll to position [28, 0]
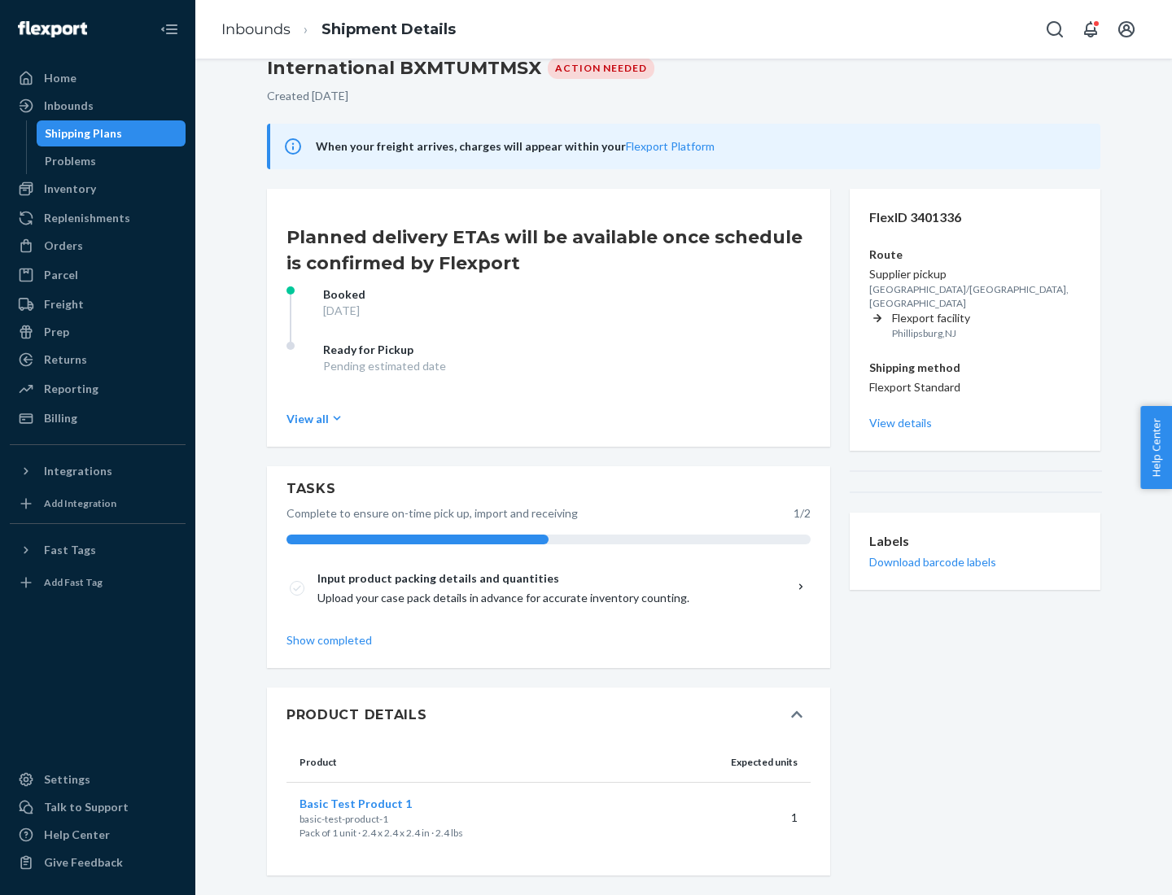
click at [382, 803] on span "Basic Test Product 1" at bounding box center [356, 804] width 112 height 14
